Goal: Task Accomplishment & Management: Use online tool/utility

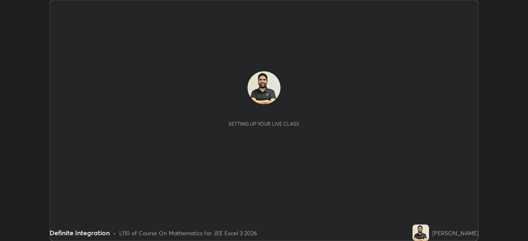
scroll to position [241, 527]
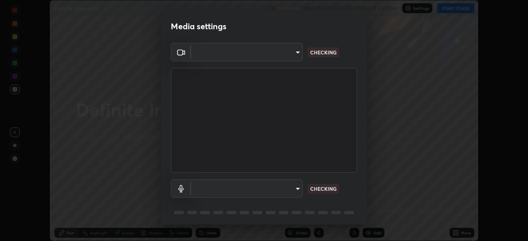
type input "718deecf834a2402e9859888758a2701a1d92989cf10273566d2a6ce3300f65d"
click at [274, 181] on body "Erase all Definite Integration Recording WAS SCHEDULED TO START AT 6:30 PM Sett…" at bounding box center [264, 120] width 528 height 241
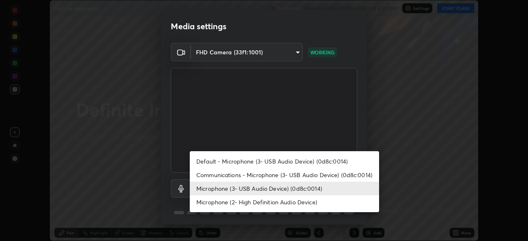
click at [291, 189] on li "Microphone (3- USB Audio Device) (0d8c:0014)" at bounding box center [284, 189] width 189 height 14
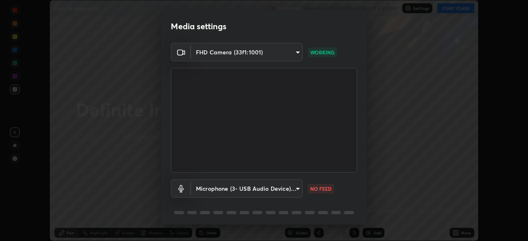
scroll to position [29, 0]
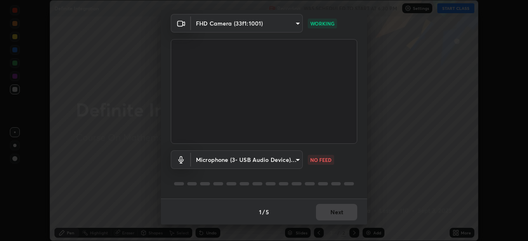
click at [278, 159] on body "Erase all Definite Integration Recording WAS SCHEDULED TO START AT 6:30 PM Sett…" at bounding box center [264, 120] width 528 height 241
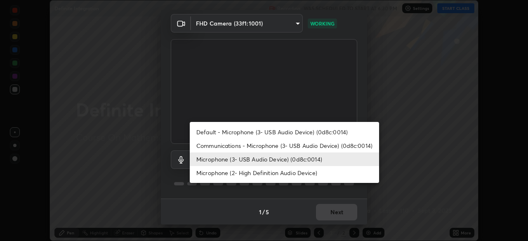
click at [288, 149] on li "Communications - Microphone (3- USB Audio Device) (0d8c:0014)" at bounding box center [284, 146] width 189 height 14
type input "communications"
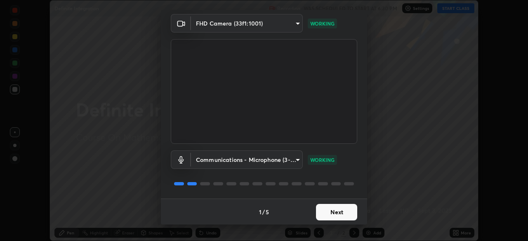
click at [331, 211] on button "Next" at bounding box center [336, 212] width 41 height 16
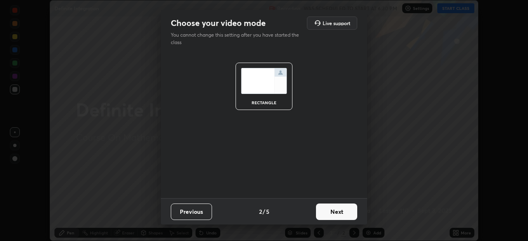
scroll to position [0, 0]
click at [336, 217] on button "Next" at bounding box center [336, 212] width 41 height 16
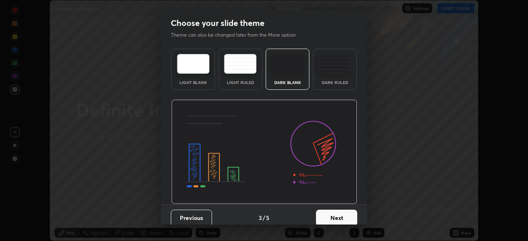
click at [340, 214] on button "Next" at bounding box center [336, 218] width 41 height 16
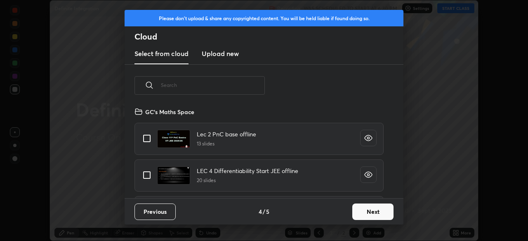
click at [365, 216] on button "Next" at bounding box center [372, 212] width 41 height 16
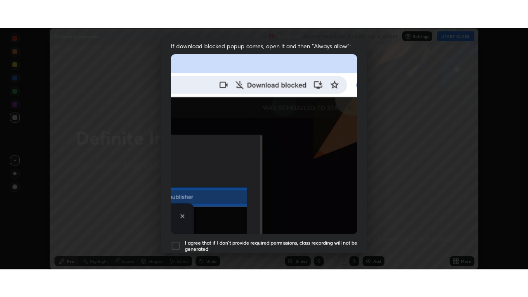
scroll to position [197, 0]
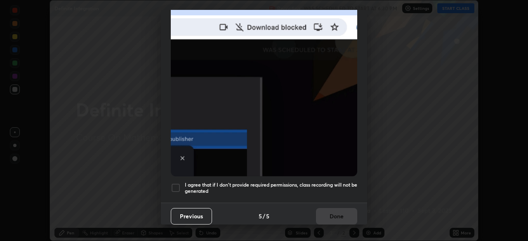
click at [179, 183] on div at bounding box center [176, 188] width 10 height 10
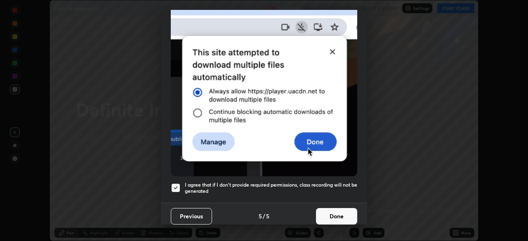
click at [338, 216] on button "Done" at bounding box center [336, 216] width 41 height 16
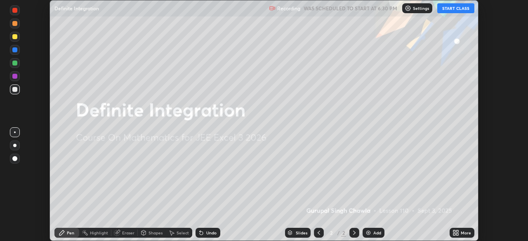
click at [462, 9] on button "START CLASS" at bounding box center [455, 8] width 37 height 10
click at [462, 235] on div "More" at bounding box center [465, 233] width 10 height 4
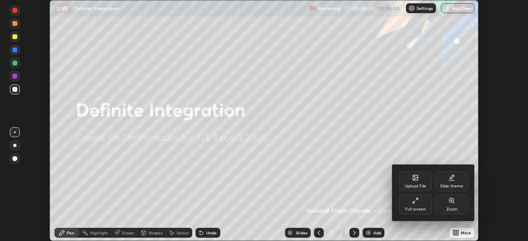
click at [418, 201] on div "Full screen" at bounding box center [415, 205] width 33 height 20
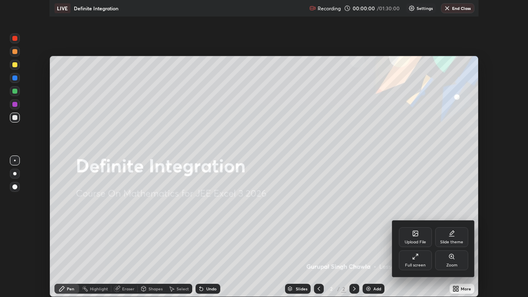
scroll to position [297, 528]
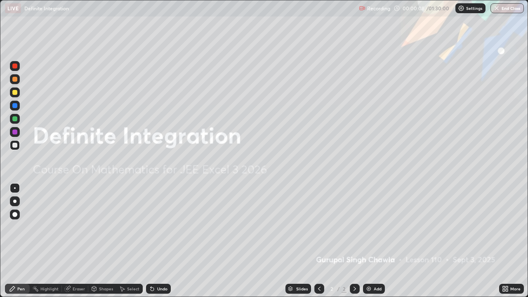
click at [374, 241] on div "Add" at bounding box center [378, 289] width 8 height 4
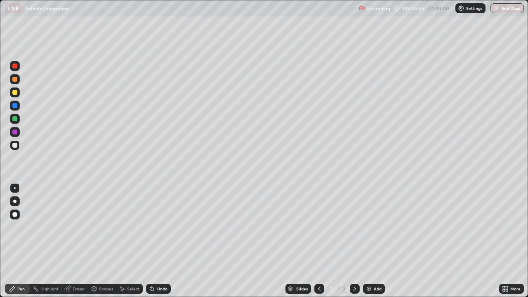
click at [14, 146] on div at bounding box center [14, 145] width 5 height 5
click at [14, 118] on div at bounding box center [14, 118] width 5 height 5
click at [16, 94] on div at bounding box center [15, 92] width 10 height 10
click at [16, 147] on div at bounding box center [14, 145] width 5 height 5
click at [15, 201] on div at bounding box center [14, 201] width 3 height 3
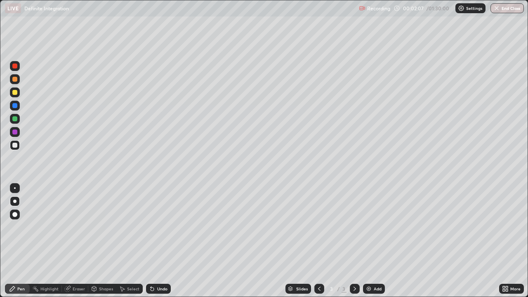
click at [15, 132] on div at bounding box center [14, 131] width 5 height 5
click at [157, 241] on div "Undo" at bounding box center [162, 289] width 10 height 4
click at [14, 145] on div at bounding box center [14, 145] width 5 height 5
click at [16, 146] on div at bounding box center [14, 145] width 5 height 5
click at [15, 146] on div at bounding box center [14, 145] width 5 height 5
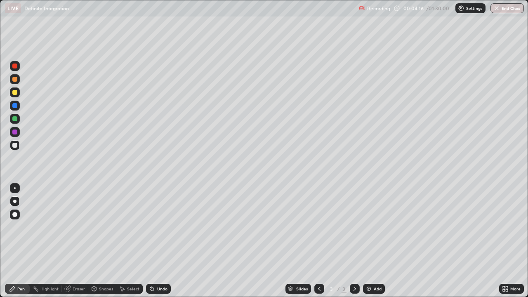
click at [16, 145] on div at bounding box center [14, 145] width 5 height 5
click at [12, 118] on div at bounding box center [14, 118] width 5 height 5
click at [371, 241] on img at bounding box center [368, 288] width 7 height 7
click at [14, 93] on div at bounding box center [14, 92] width 5 height 5
click at [318, 241] on icon at bounding box center [319, 288] width 7 height 7
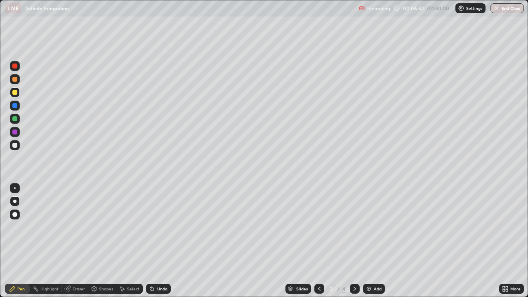
click at [355, 241] on icon at bounding box center [354, 288] width 7 height 7
click at [15, 145] on div at bounding box center [14, 145] width 5 height 5
click at [319, 241] on icon at bounding box center [319, 288] width 7 height 7
click at [354, 241] on icon at bounding box center [354, 288] width 7 height 7
click at [16, 145] on div at bounding box center [14, 145] width 5 height 5
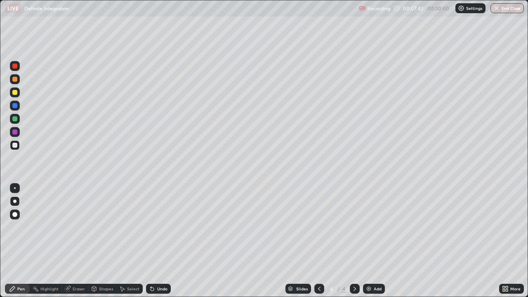
click at [15, 133] on div at bounding box center [14, 131] width 5 height 5
click at [15, 145] on div at bounding box center [14, 145] width 5 height 5
click at [160, 241] on div "Undo" at bounding box center [158, 289] width 25 height 10
click at [12, 120] on div at bounding box center [14, 118] width 5 height 5
click at [15, 95] on div at bounding box center [15, 92] width 10 height 10
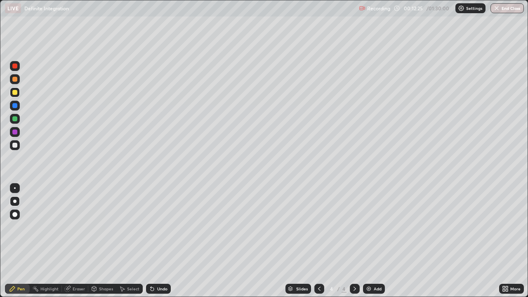
click at [14, 119] on div at bounding box center [14, 118] width 5 height 5
click at [369, 241] on img at bounding box center [368, 288] width 7 height 7
click at [14, 94] on div at bounding box center [14, 92] width 5 height 5
click at [16, 107] on div at bounding box center [14, 105] width 5 height 5
click at [14, 120] on div at bounding box center [14, 118] width 5 height 5
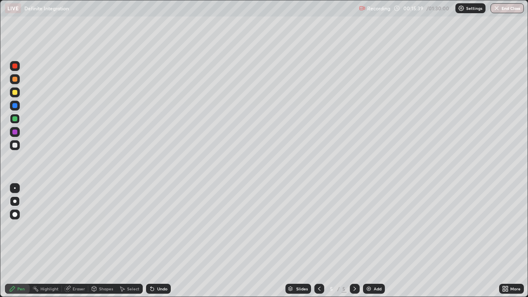
click at [16, 146] on div at bounding box center [14, 145] width 5 height 5
click at [76, 241] on div "Eraser" at bounding box center [79, 289] width 12 height 4
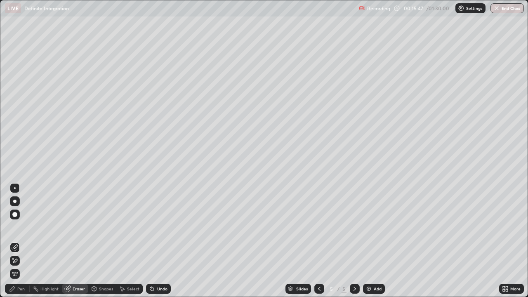
click at [17, 241] on div "Pen" at bounding box center [17, 289] width 25 height 10
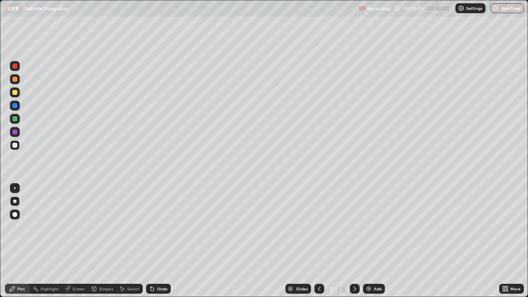
click at [159, 241] on div "Undo" at bounding box center [162, 289] width 10 height 4
click at [161, 241] on div "Undo" at bounding box center [162, 289] width 10 height 4
click at [163, 241] on div "Undo" at bounding box center [162, 289] width 10 height 4
click at [15, 133] on div at bounding box center [14, 131] width 5 height 5
click at [15, 119] on div at bounding box center [14, 118] width 5 height 5
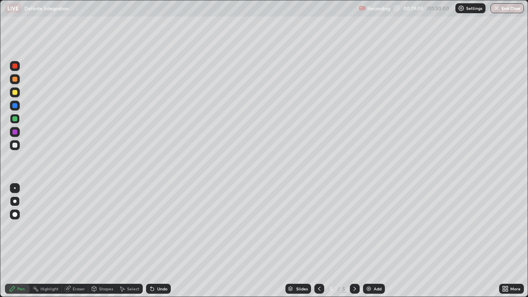
click at [16, 134] on div at bounding box center [15, 132] width 10 height 10
click at [369, 241] on img at bounding box center [368, 288] width 7 height 7
click at [16, 117] on div at bounding box center [14, 118] width 5 height 5
click at [17, 120] on div at bounding box center [15, 119] width 10 height 10
click at [14, 119] on div at bounding box center [14, 118] width 5 height 5
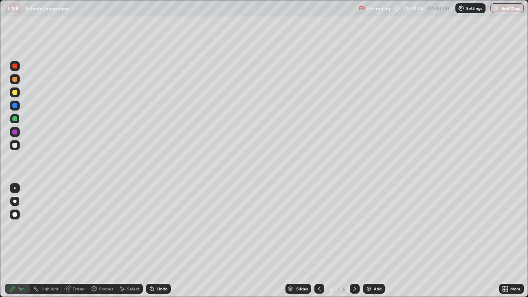
click at [150, 241] on icon at bounding box center [150, 287] width 1 height 1
click at [15, 92] on div at bounding box center [14, 92] width 5 height 5
click at [317, 241] on icon at bounding box center [319, 288] width 7 height 7
click at [157, 241] on div "Undo" at bounding box center [162, 289] width 10 height 4
click at [350, 241] on div at bounding box center [355, 289] width 10 height 10
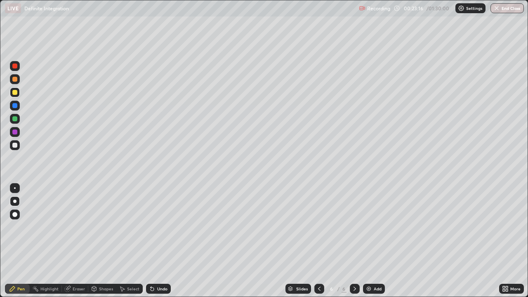
click at [15, 119] on div at bounding box center [14, 118] width 5 height 5
click at [14, 119] on div at bounding box center [14, 118] width 5 height 5
click at [318, 241] on icon at bounding box center [319, 288] width 7 height 7
click at [355, 241] on icon at bounding box center [354, 289] width 2 height 4
click at [14, 94] on div at bounding box center [14, 92] width 5 height 5
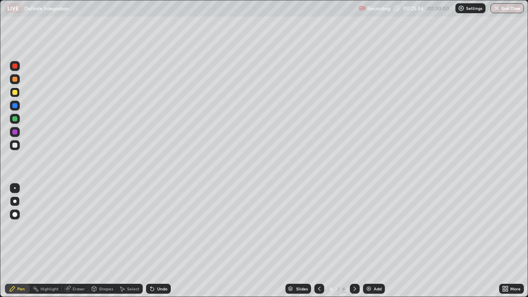
click at [151, 241] on icon at bounding box center [151, 288] width 3 height 3
click at [150, 241] on icon at bounding box center [150, 287] width 1 height 1
click at [16, 134] on div at bounding box center [14, 131] width 5 height 5
click at [16, 118] on div at bounding box center [14, 118] width 5 height 5
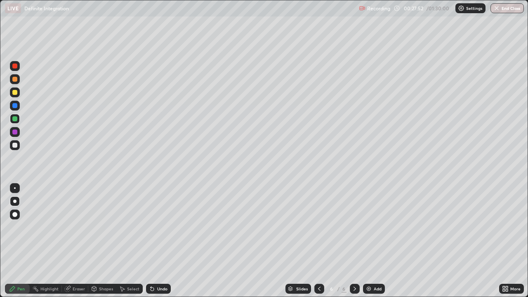
click at [163, 241] on div "Undo" at bounding box center [158, 289] width 25 height 10
click at [14, 96] on div at bounding box center [15, 92] width 10 height 10
click at [14, 107] on div at bounding box center [14, 105] width 5 height 5
click at [160, 241] on div "Undo" at bounding box center [162, 289] width 10 height 4
click at [15, 119] on div at bounding box center [14, 118] width 5 height 5
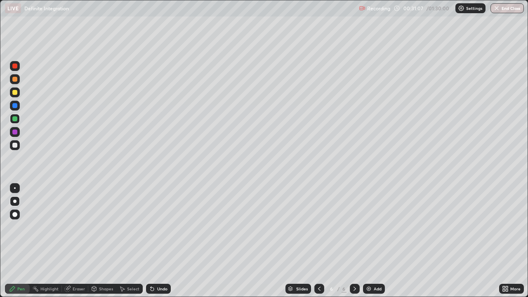
click at [14, 147] on div at bounding box center [14, 145] width 5 height 5
click at [15, 119] on div at bounding box center [14, 118] width 5 height 5
click at [370, 241] on img at bounding box center [368, 288] width 7 height 7
click at [14, 119] on div at bounding box center [14, 118] width 5 height 5
click at [14, 90] on div at bounding box center [14, 92] width 5 height 5
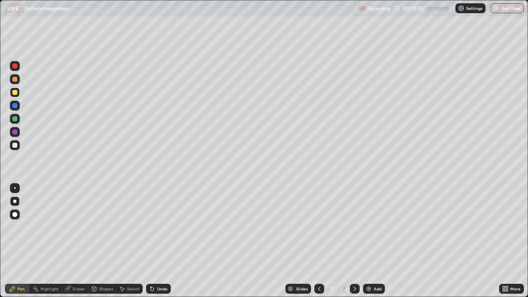
click at [17, 117] on div at bounding box center [15, 119] width 10 height 10
click at [13, 106] on div at bounding box center [14, 105] width 5 height 5
click at [14, 147] on div at bounding box center [14, 145] width 5 height 5
click at [18, 148] on div at bounding box center [15, 145] width 10 height 10
click at [134, 241] on div "Select" at bounding box center [133, 289] width 12 height 4
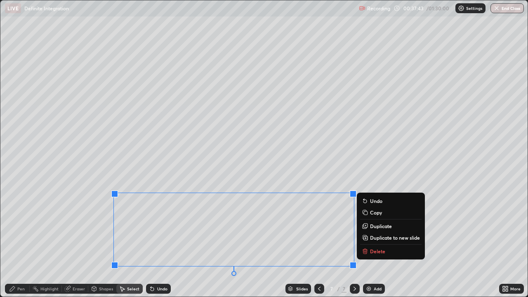
click at [375, 238] on p "Duplicate to new slide" at bounding box center [395, 237] width 50 height 7
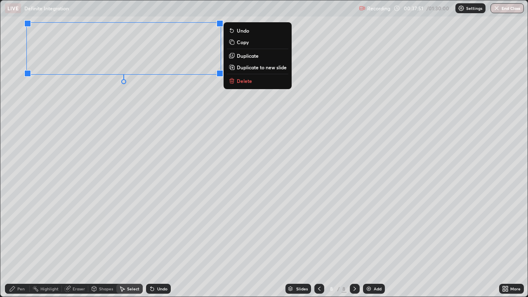
click at [15, 241] on icon at bounding box center [12, 288] width 7 height 7
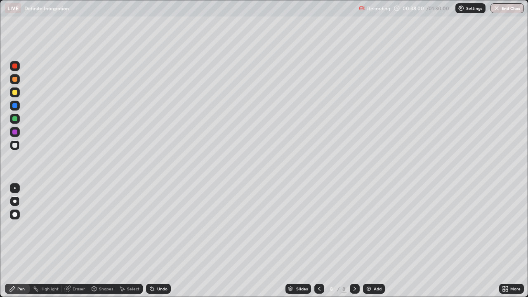
click at [16, 94] on div at bounding box center [14, 92] width 5 height 5
click at [14, 120] on div at bounding box center [14, 118] width 5 height 5
click at [15, 66] on div at bounding box center [14, 65] width 5 height 5
click at [15, 106] on div at bounding box center [14, 105] width 5 height 5
click at [320, 241] on icon at bounding box center [319, 288] width 7 height 7
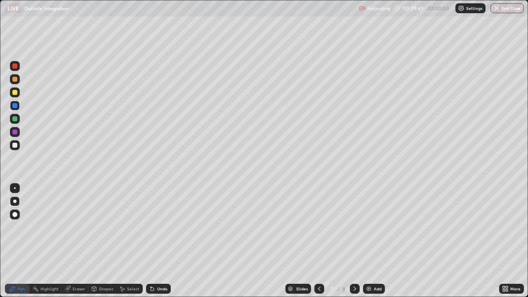
click at [352, 241] on icon at bounding box center [354, 288] width 7 height 7
click at [15, 105] on div at bounding box center [14, 105] width 5 height 5
click at [14, 118] on div at bounding box center [14, 118] width 5 height 5
click at [366, 241] on img at bounding box center [368, 288] width 7 height 7
click at [15, 92] on div at bounding box center [14, 92] width 5 height 5
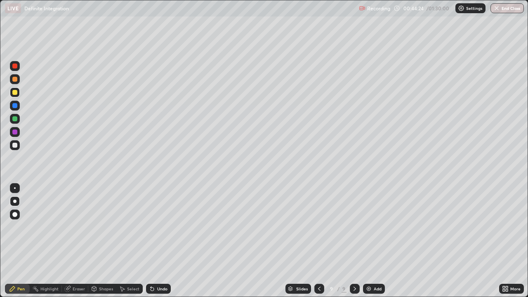
click at [15, 80] on div at bounding box center [14, 79] width 5 height 5
click at [15, 92] on div at bounding box center [14, 92] width 5 height 5
click at [14, 119] on div at bounding box center [14, 118] width 5 height 5
click at [15, 145] on div at bounding box center [14, 145] width 5 height 5
click at [17, 120] on div at bounding box center [14, 118] width 5 height 5
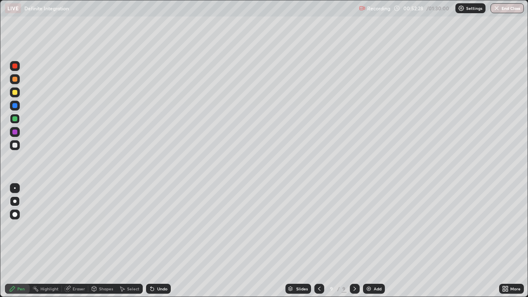
click at [14, 118] on div at bounding box center [14, 118] width 5 height 5
click at [127, 241] on div "Select" at bounding box center [133, 289] width 12 height 4
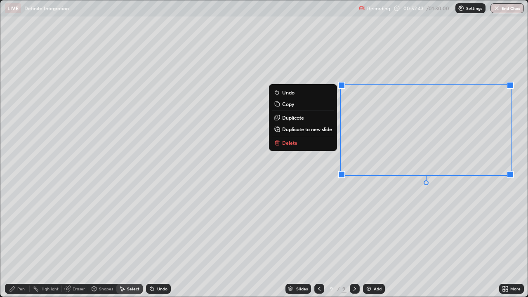
click at [318, 129] on p "Duplicate to new slide" at bounding box center [307, 129] width 50 height 7
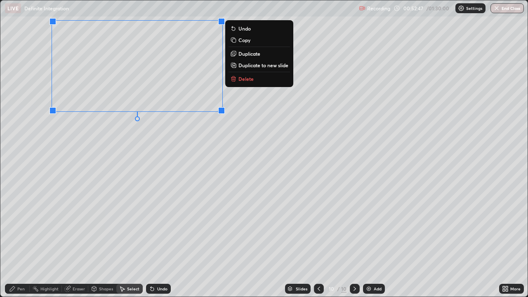
click at [14, 241] on icon at bounding box center [12, 288] width 7 height 7
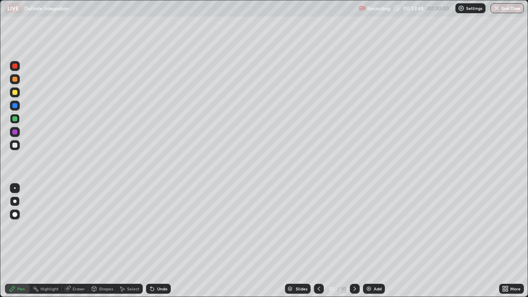
click at [15, 132] on div at bounding box center [14, 131] width 5 height 5
click at [14, 119] on div at bounding box center [14, 118] width 5 height 5
click at [152, 241] on icon at bounding box center [151, 288] width 3 height 3
click at [16, 94] on div at bounding box center [14, 92] width 5 height 5
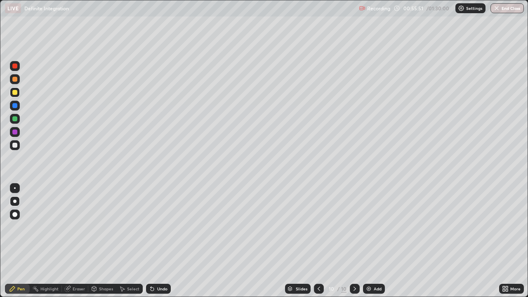
click at [162, 241] on div "Undo" at bounding box center [158, 289] width 25 height 10
click at [163, 241] on div "Undo" at bounding box center [158, 289] width 25 height 10
click at [162, 241] on div "Undo" at bounding box center [162, 289] width 10 height 4
click at [164, 241] on div "Undo" at bounding box center [158, 289] width 25 height 10
click at [165, 241] on div "Undo" at bounding box center [158, 289] width 25 height 10
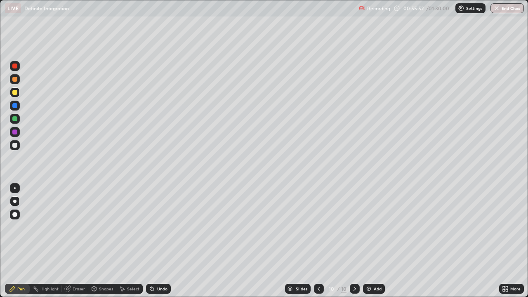
click at [163, 241] on div "Undo" at bounding box center [158, 289] width 25 height 10
click at [165, 241] on div "Undo" at bounding box center [158, 289] width 25 height 10
click at [164, 241] on div "Undo" at bounding box center [158, 289] width 25 height 10
click at [166, 241] on div "Undo" at bounding box center [158, 289] width 25 height 10
click at [161, 241] on div "Undo" at bounding box center [162, 289] width 10 height 4
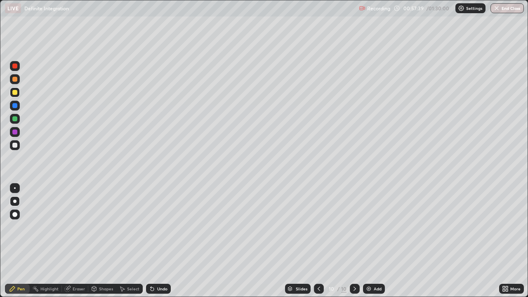
click at [16, 146] on div at bounding box center [14, 145] width 5 height 5
click at [319, 241] on icon at bounding box center [318, 288] width 7 height 7
click at [16, 120] on div at bounding box center [14, 118] width 5 height 5
click at [352, 241] on icon at bounding box center [354, 288] width 7 height 7
click at [318, 241] on icon at bounding box center [318, 288] width 7 height 7
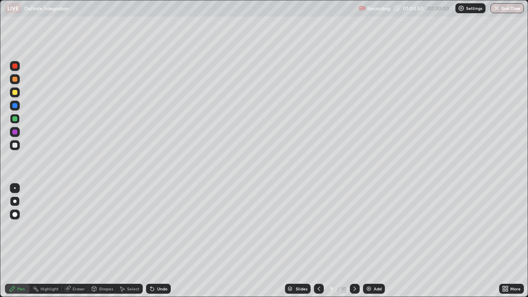
click at [354, 241] on icon at bounding box center [354, 288] width 7 height 7
click at [13, 146] on div at bounding box center [14, 145] width 5 height 5
click at [354, 241] on icon at bounding box center [354, 288] width 7 height 7
click at [353, 241] on icon at bounding box center [354, 288] width 7 height 7
click at [353, 241] on div at bounding box center [355, 289] width 10 height 10
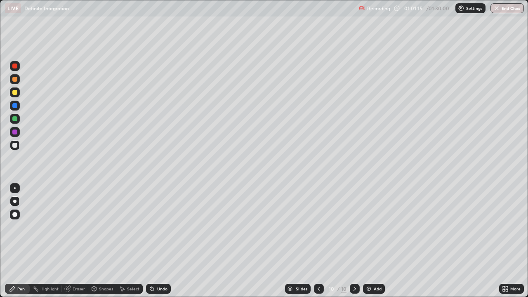
click at [354, 241] on icon at bounding box center [354, 289] width 2 height 4
click at [367, 241] on img at bounding box center [368, 288] width 7 height 7
click at [14, 117] on div at bounding box center [14, 118] width 5 height 5
click at [15, 91] on div at bounding box center [14, 92] width 5 height 5
click at [157, 241] on div "Undo" at bounding box center [162, 289] width 10 height 4
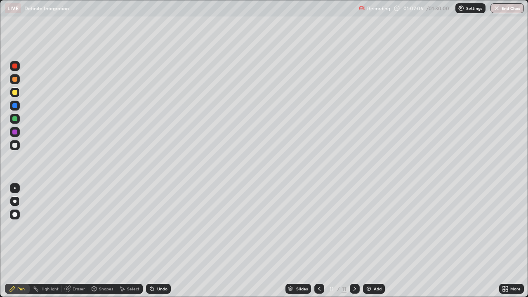
click at [155, 241] on div "Undo" at bounding box center [158, 289] width 25 height 10
click at [154, 241] on icon at bounding box center [152, 288] width 7 height 7
click at [15, 106] on div at bounding box center [14, 105] width 5 height 5
click at [16, 147] on div at bounding box center [14, 145] width 5 height 5
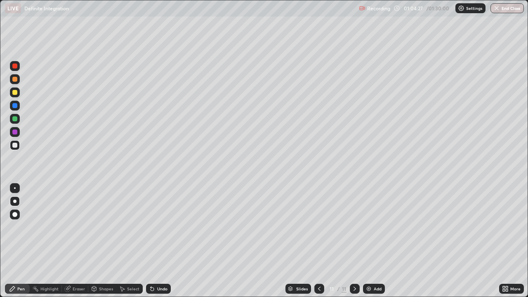
click at [158, 241] on div "Undo" at bounding box center [162, 289] width 10 height 4
click at [159, 241] on div "Undo" at bounding box center [162, 289] width 10 height 4
click at [158, 241] on div "Undo" at bounding box center [158, 289] width 25 height 10
click at [159, 241] on div "Undo" at bounding box center [162, 289] width 10 height 4
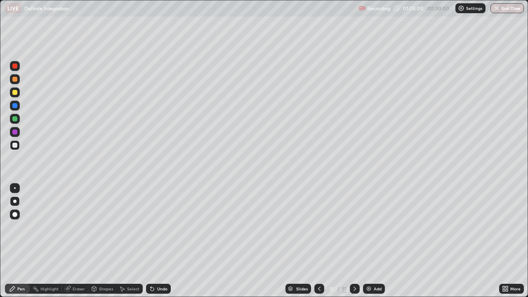
click at [162, 241] on div "Undo" at bounding box center [162, 289] width 10 height 4
click at [161, 241] on div "Undo" at bounding box center [162, 289] width 10 height 4
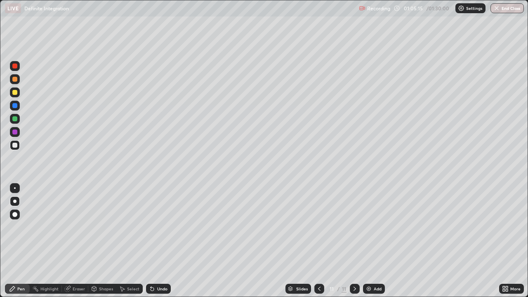
click at [14, 119] on div at bounding box center [14, 118] width 5 height 5
click at [169, 241] on div "Undo" at bounding box center [158, 289] width 25 height 10
click at [157, 241] on div "Undo" at bounding box center [162, 289] width 10 height 4
click at [156, 241] on div "Undo" at bounding box center [158, 289] width 25 height 10
click at [74, 241] on div "Eraser" at bounding box center [79, 289] width 12 height 4
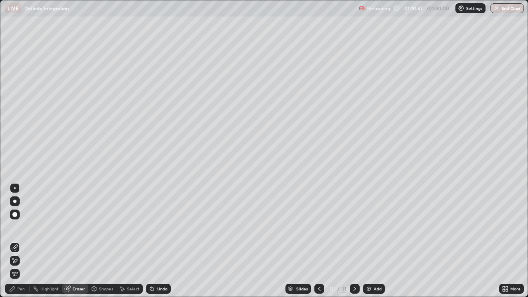
click at [23, 241] on div "Pen" at bounding box center [20, 289] width 7 height 4
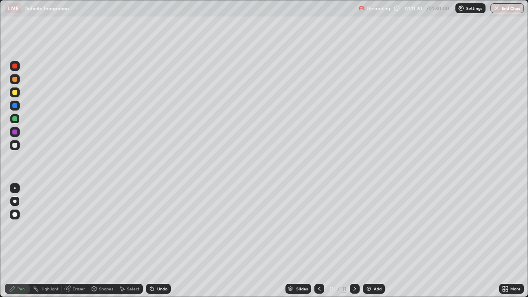
click at [15, 147] on div at bounding box center [14, 145] width 5 height 5
click at [370, 241] on img at bounding box center [368, 288] width 7 height 7
click at [15, 119] on div at bounding box center [14, 118] width 5 height 5
click at [318, 241] on icon at bounding box center [319, 288] width 7 height 7
click at [353, 241] on icon at bounding box center [354, 288] width 7 height 7
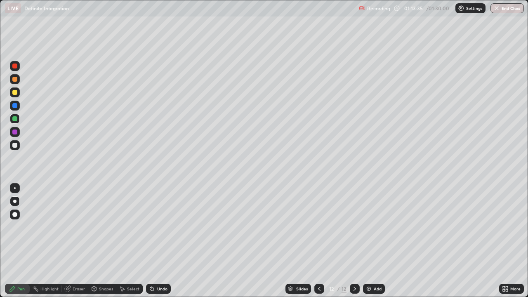
click at [352, 241] on icon at bounding box center [354, 288] width 7 height 7
click at [366, 241] on img at bounding box center [368, 288] width 7 height 7
click at [16, 93] on div at bounding box center [14, 92] width 5 height 5
click at [151, 241] on div "Undo" at bounding box center [158, 289] width 25 height 10
click at [67, 241] on icon at bounding box center [67, 288] width 5 height 5
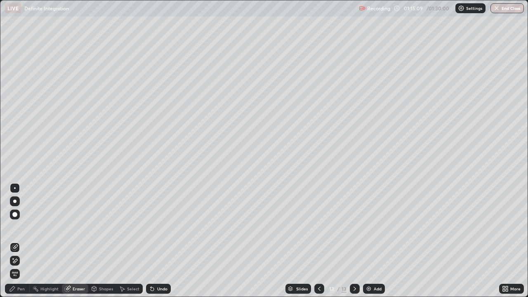
click at [13, 241] on icon at bounding box center [13, 258] width 1 height 1
click at [17, 241] on div "Pen" at bounding box center [17, 289] width 25 height 10
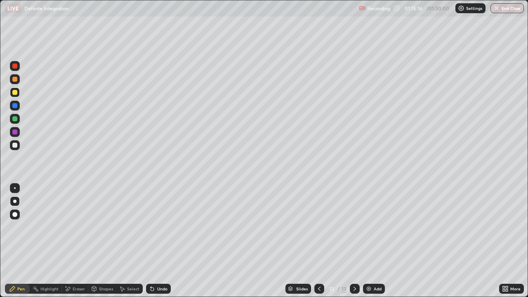
click at [75, 241] on div "Eraser" at bounding box center [79, 289] width 12 height 4
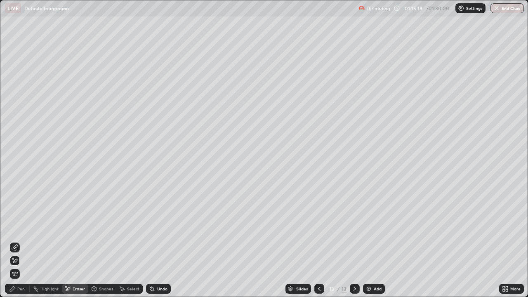
click at [11, 241] on icon at bounding box center [12, 288] width 5 height 5
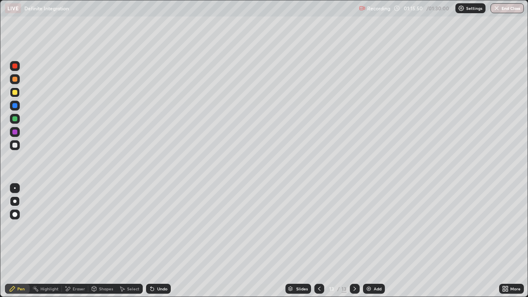
click at [318, 241] on icon at bounding box center [319, 288] width 7 height 7
click at [317, 241] on icon at bounding box center [319, 288] width 7 height 7
click at [354, 241] on icon at bounding box center [354, 289] width 2 height 4
click at [318, 241] on icon at bounding box center [319, 288] width 7 height 7
click at [353, 241] on icon at bounding box center [354, 288] width 7 height 7
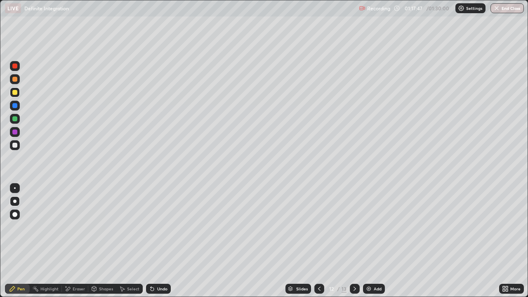
click at [354, 241] on icon at bounding box center [354, 288] width 7 height 7
click at [322, 241] on div at bounding box center [319, 289] width 10 height 10
click at [352, 241] on div at bounding box center [355, 289] width 10 height 10
click at [16, 81] on div at bounding box center [14, 79] width 5 height 5
click at [509, 8] on button "End Class" at bounding box center [506, 8] width 33 height 10
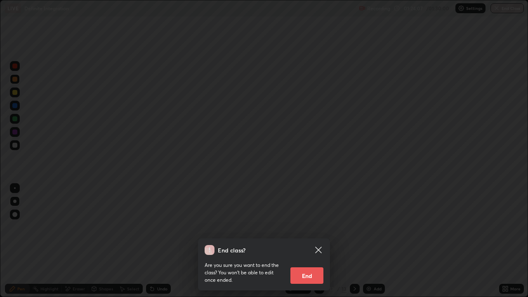
click at [300, 241] on button "End" at bounding box center [306, 275] width 33 height 16
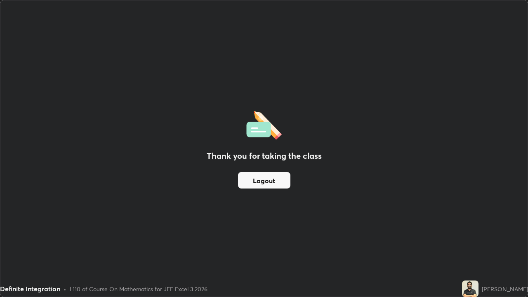
click at [254, 186] on button "Logout" at bounding box center [264, 180] width 52 height 16
click at [251, 182] on button "Logout" at bounding box center [264, 180] width 52 height 16
